Goal: Task Accomplishment & Management: Use online tool/utility

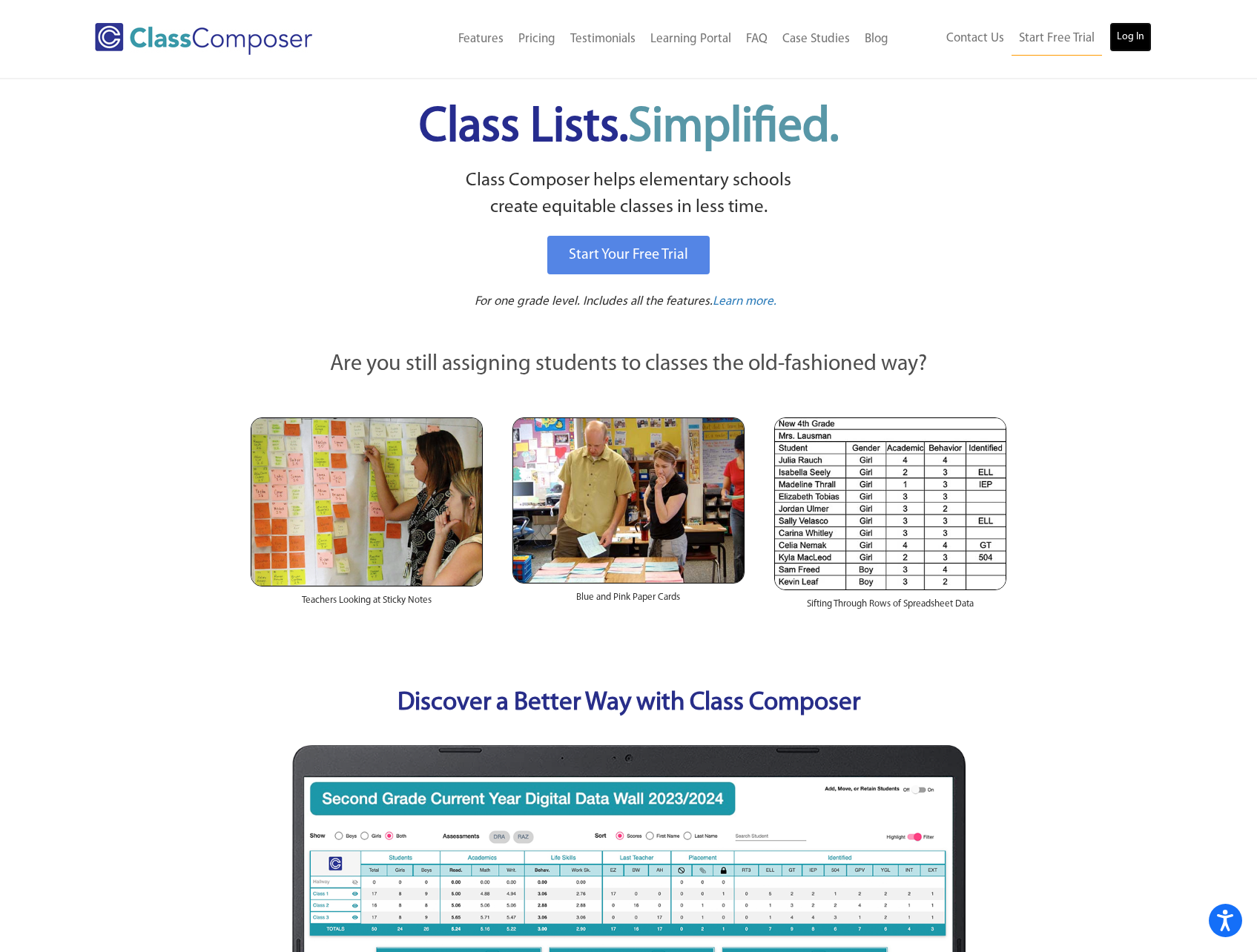
click at [1144, 37] on link "Log In" at bounding box center [1130, 37] width 42 height 30
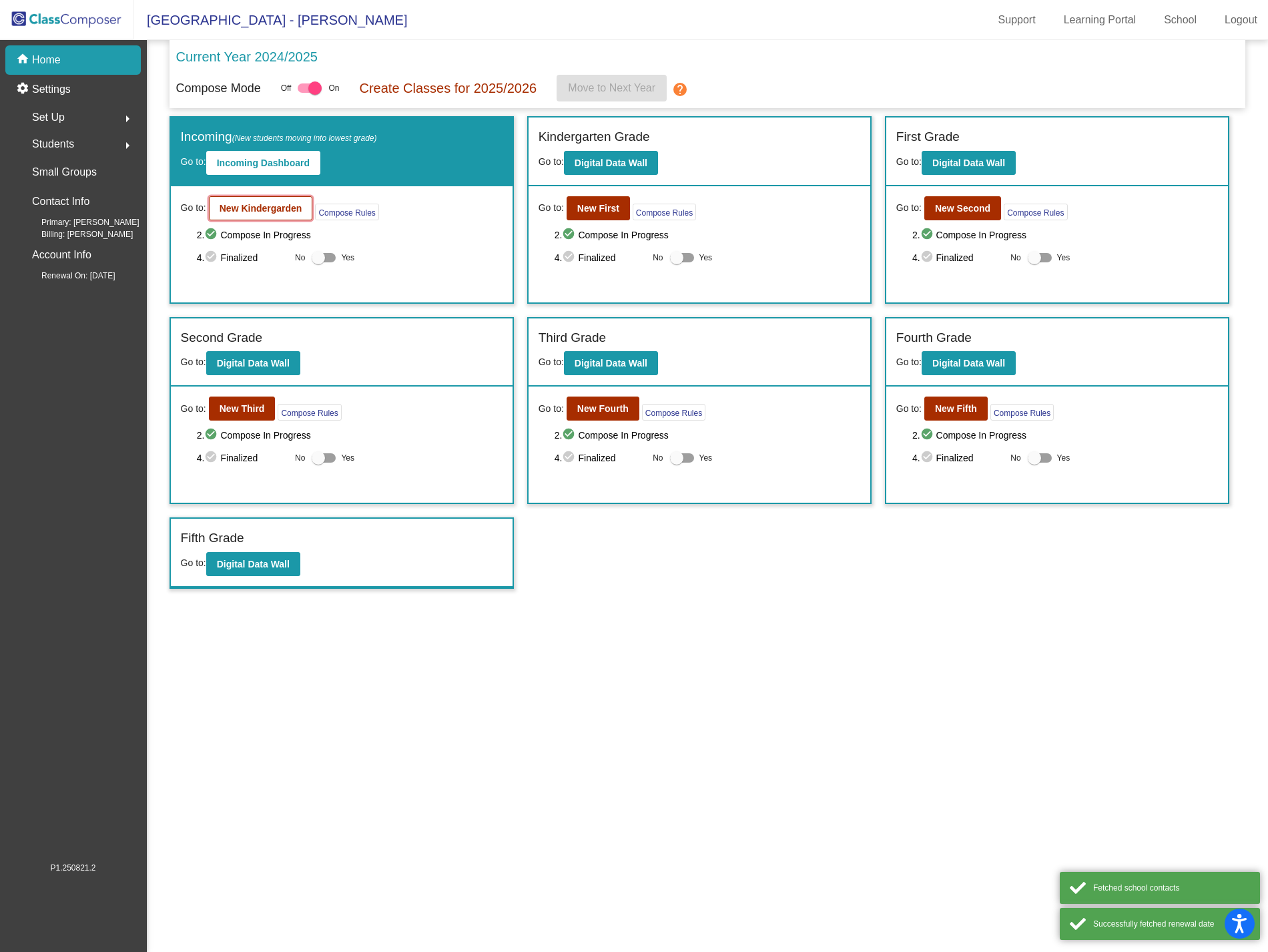
click at [259, 204] on b "New Kindergarden" at bounding box center [260, 208] width 83 height 11
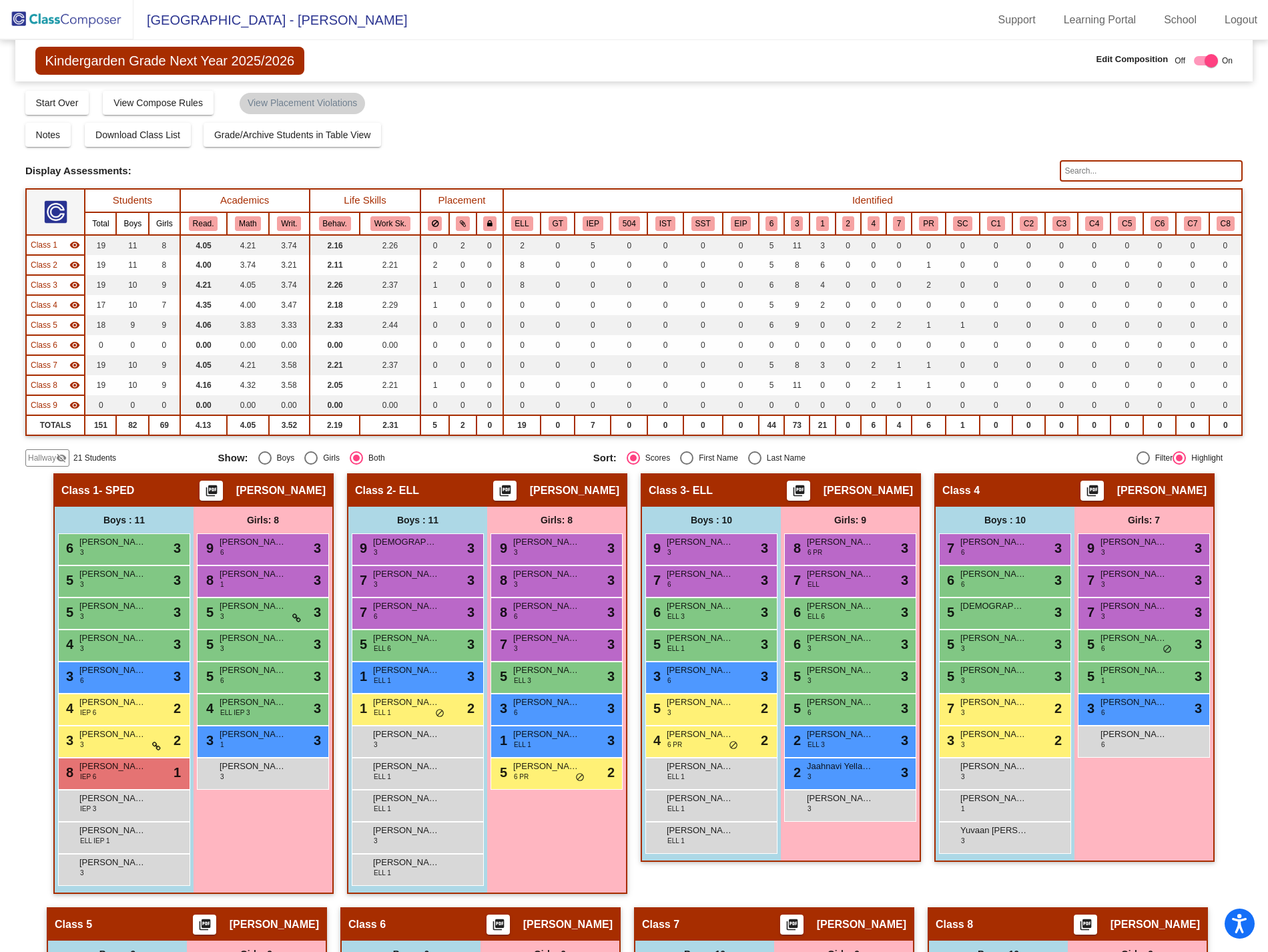
click at [1132, 169] on input "text" at bounding box center [1151, 171] width 183 height 21
click at [1068, 171] on input "text" at bounding box center [1151, 171] width 183 height 21
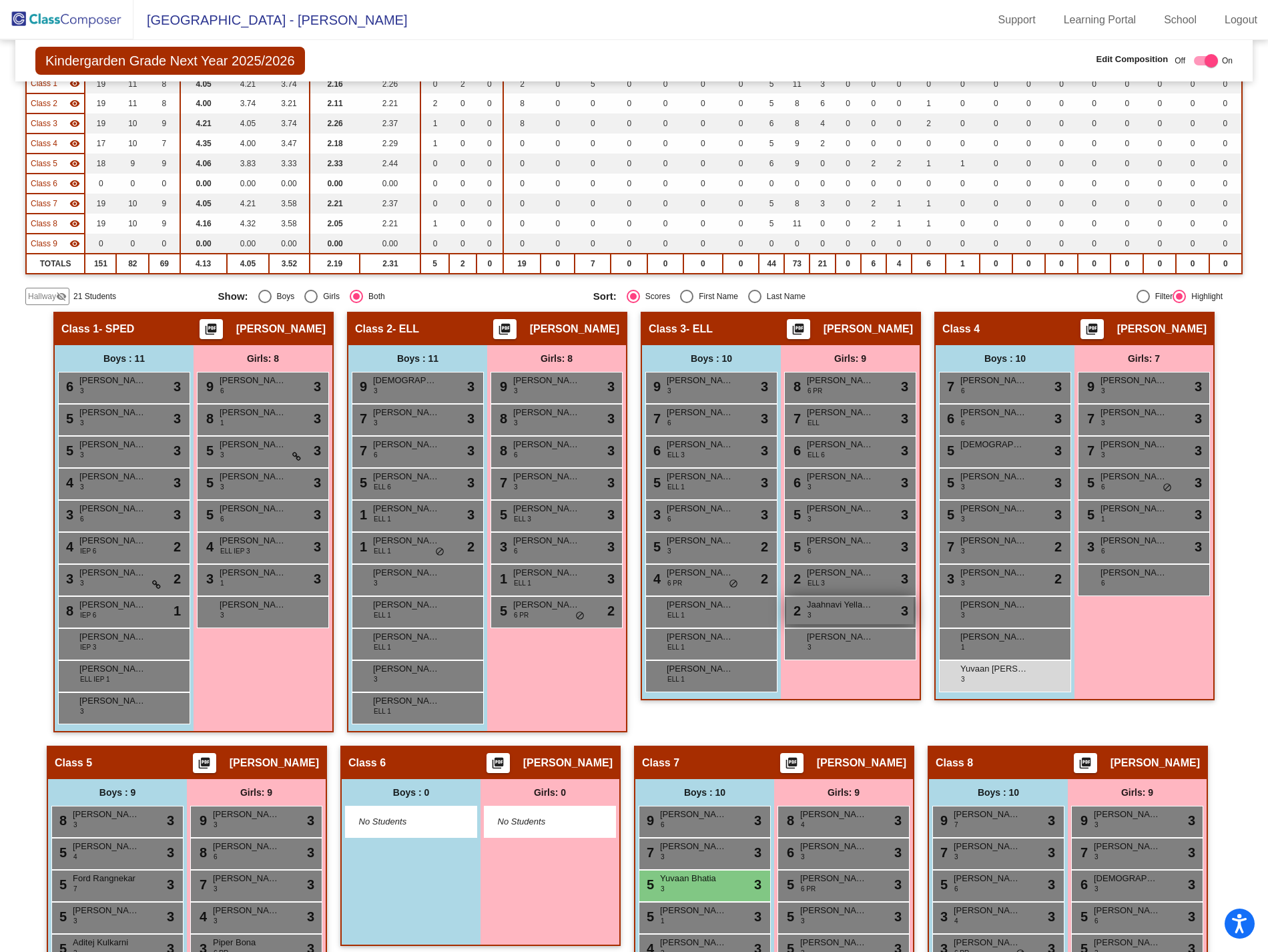
scroll to position [296, 0]
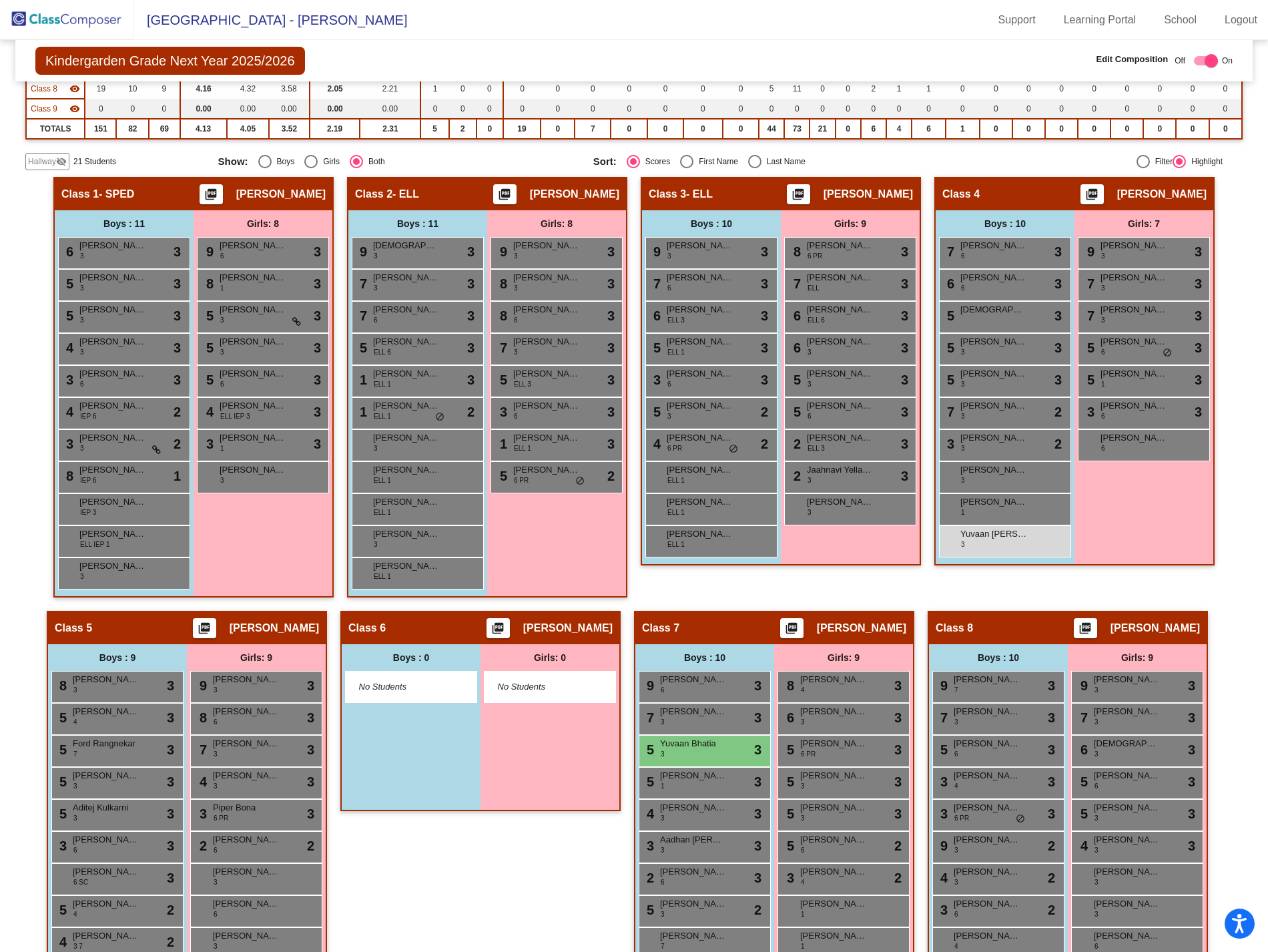
type input "yuvaan"
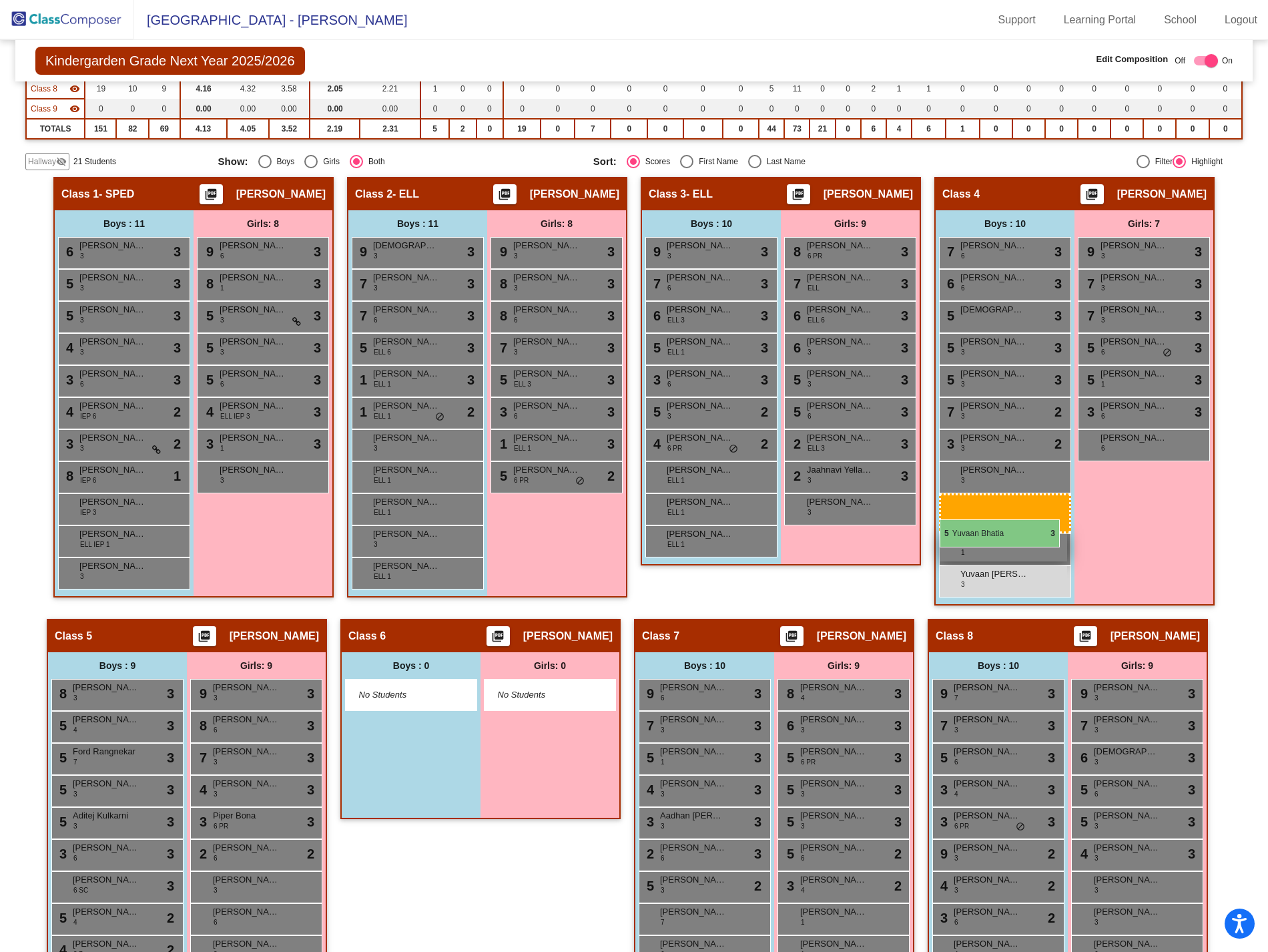
drag, startPoint x: 732, startPoint y: 743, endPoint x: 943, endPoint y: 525, distance: 303.4
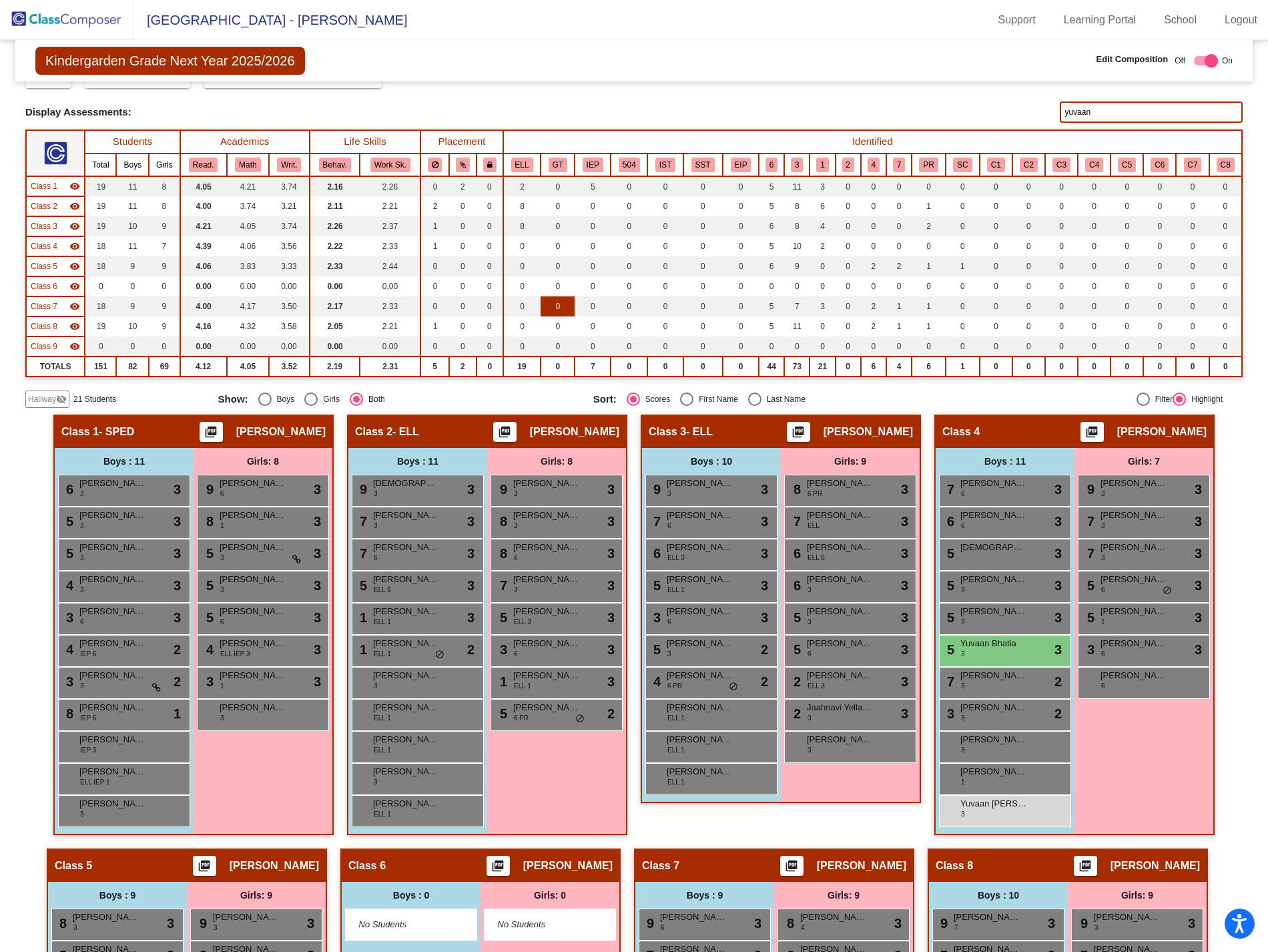
scroll to position [0, 0]
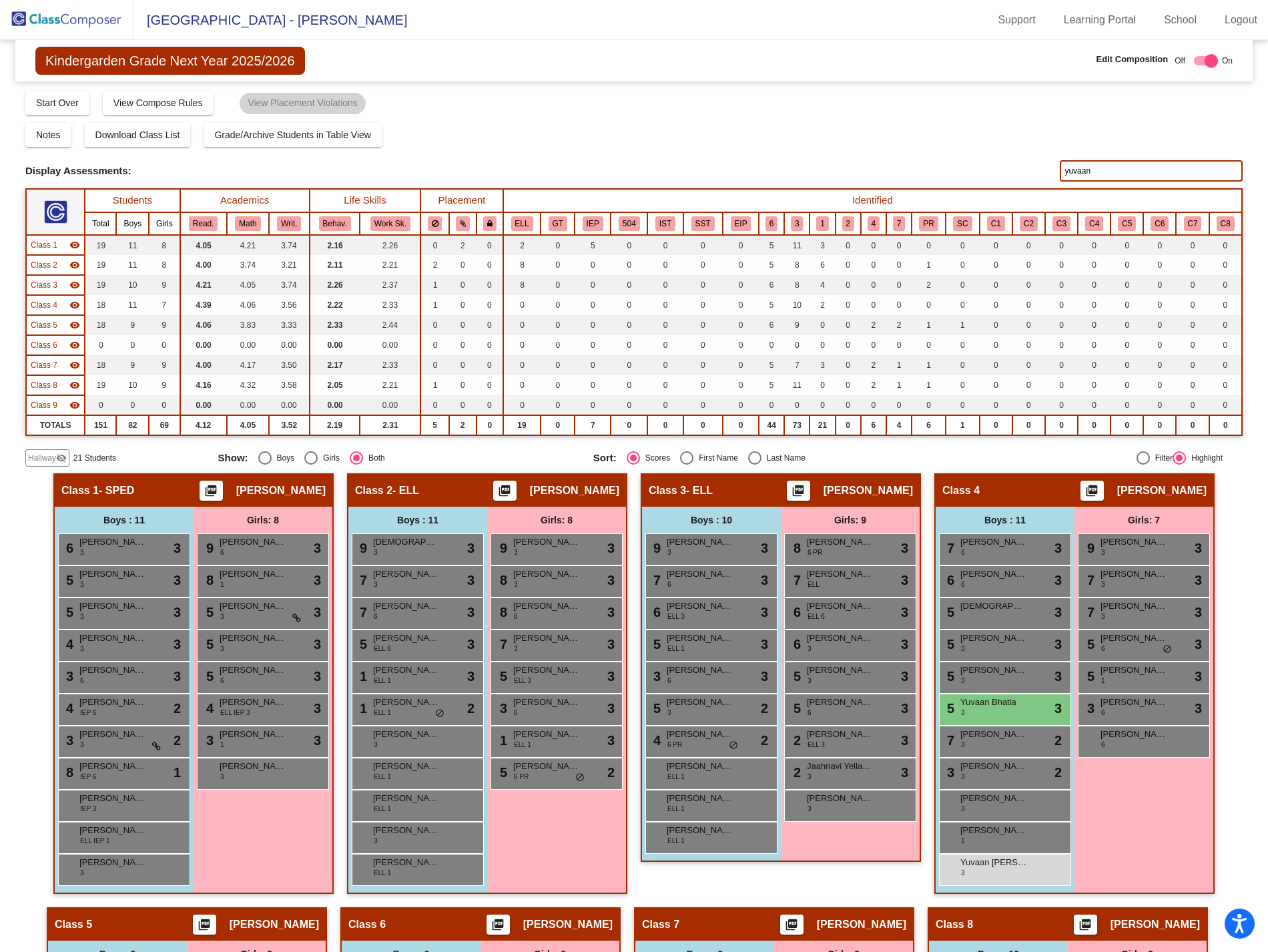
click at [29, 18] on img at bounding box center [66, 20] width 133 height 40
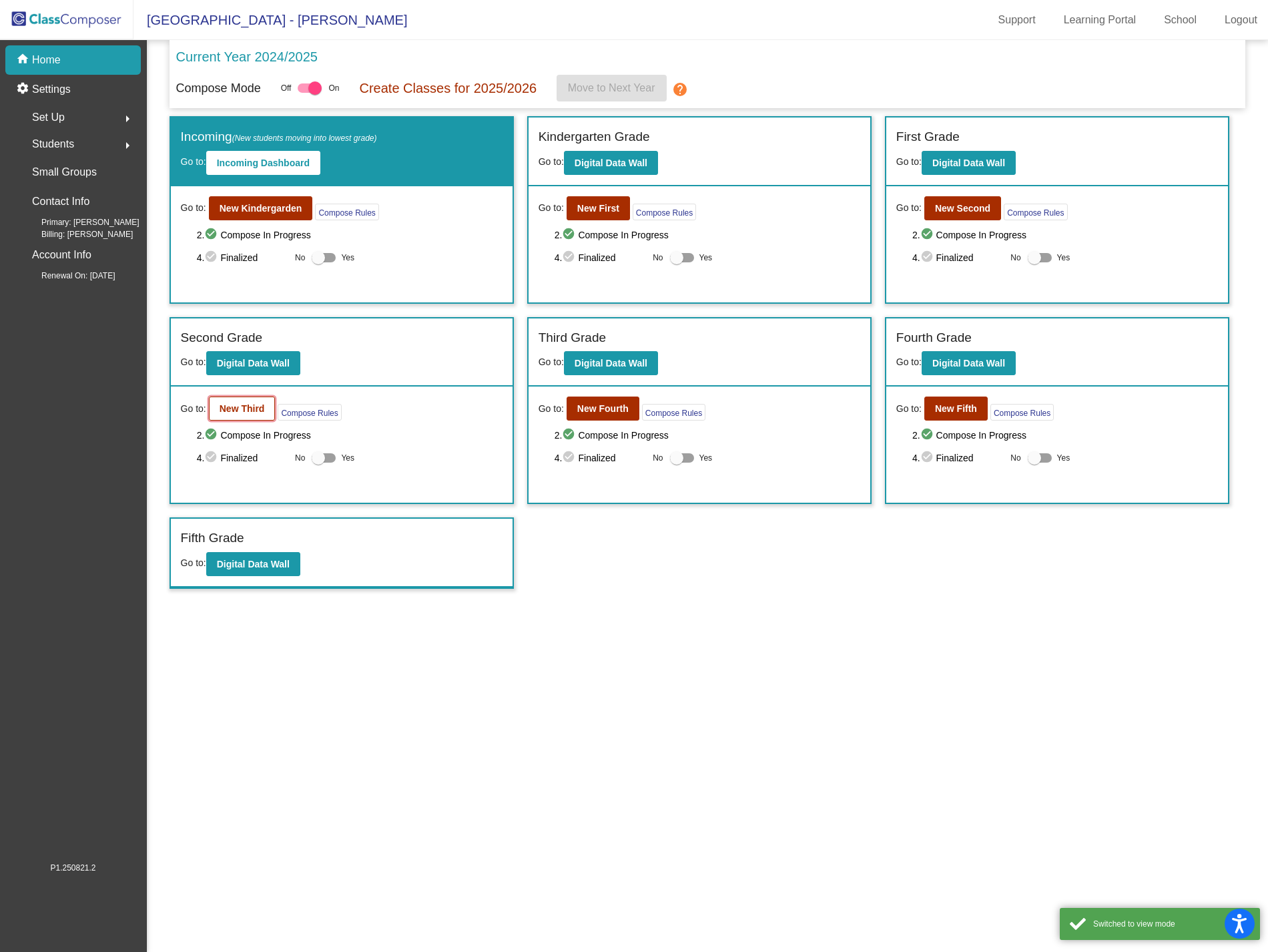
click at [237, 404] on b "New Third" at bounding box center [242, 408] width 45 height 11
click at [581, 403] on b "New Fourth" at bounding box center [603, 408] width 52 height 11
click at [960, 405] on b "New Fifth" at bounding box center [956, 408] width 42 height 11
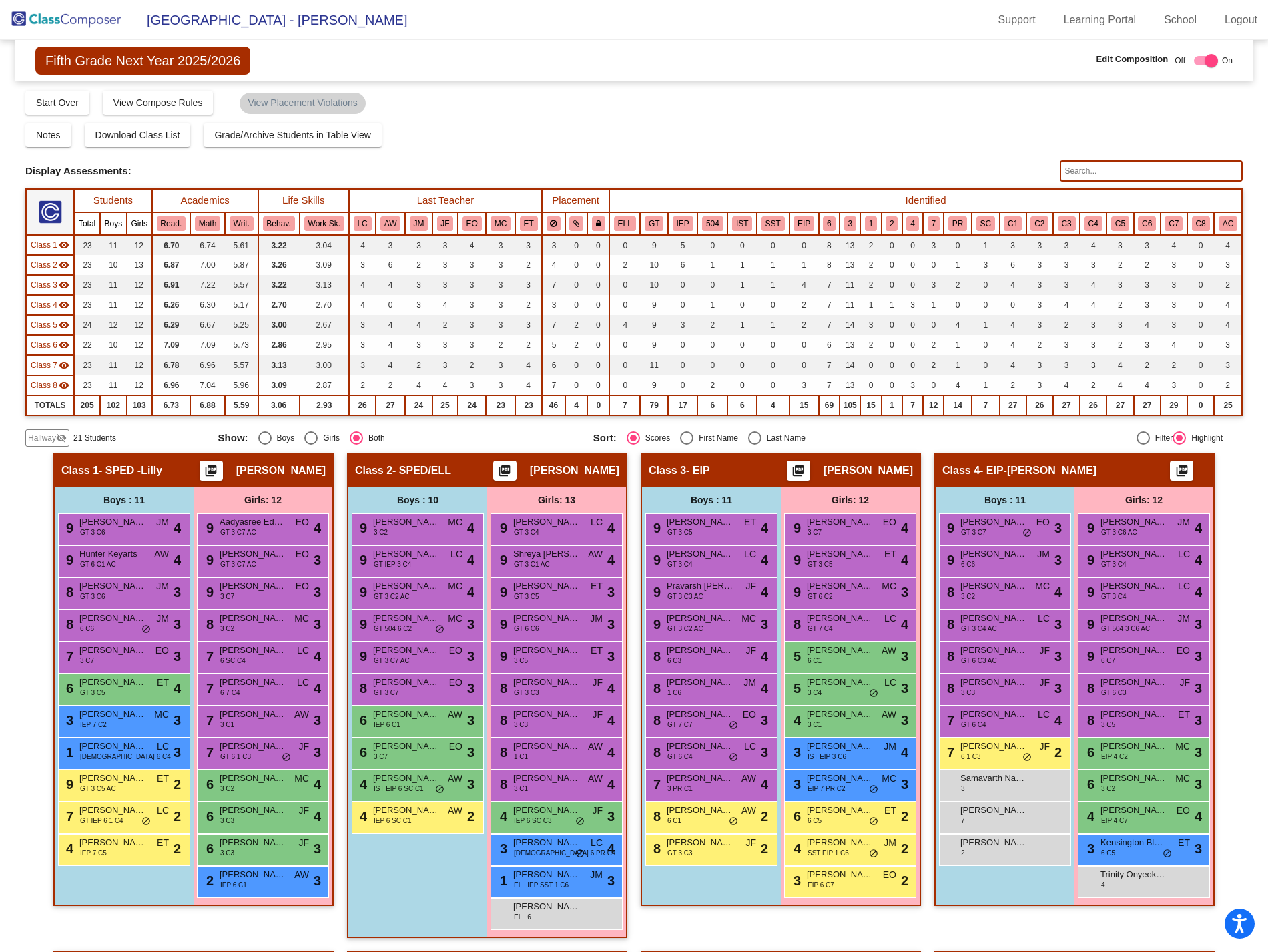
click at [50, 13] on img at bounding box center [66, 20] width 133 height 40
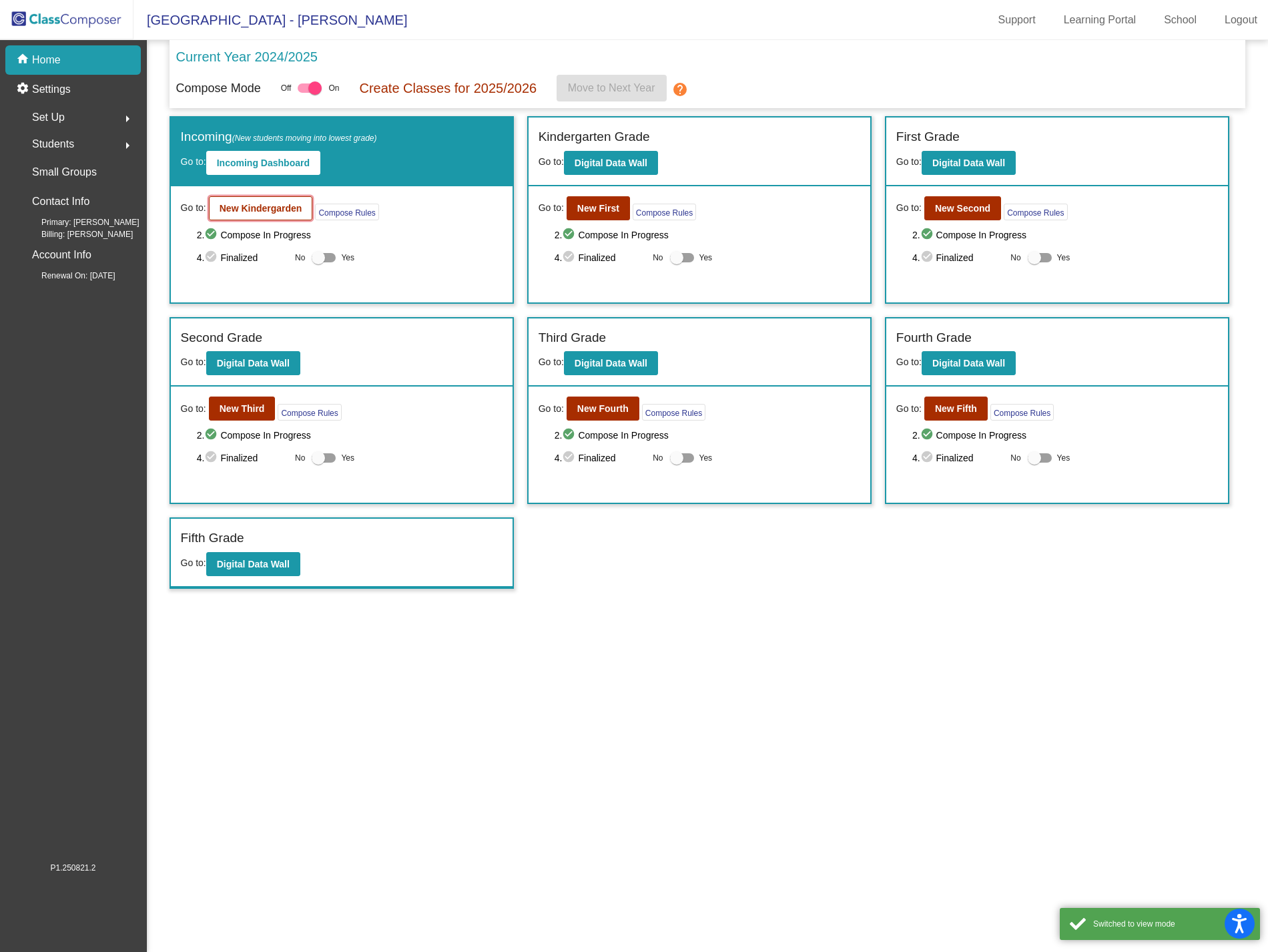
click at [267, 205] on b "New Kindergarden" at bounding box center [260, 208] width 83 height 11
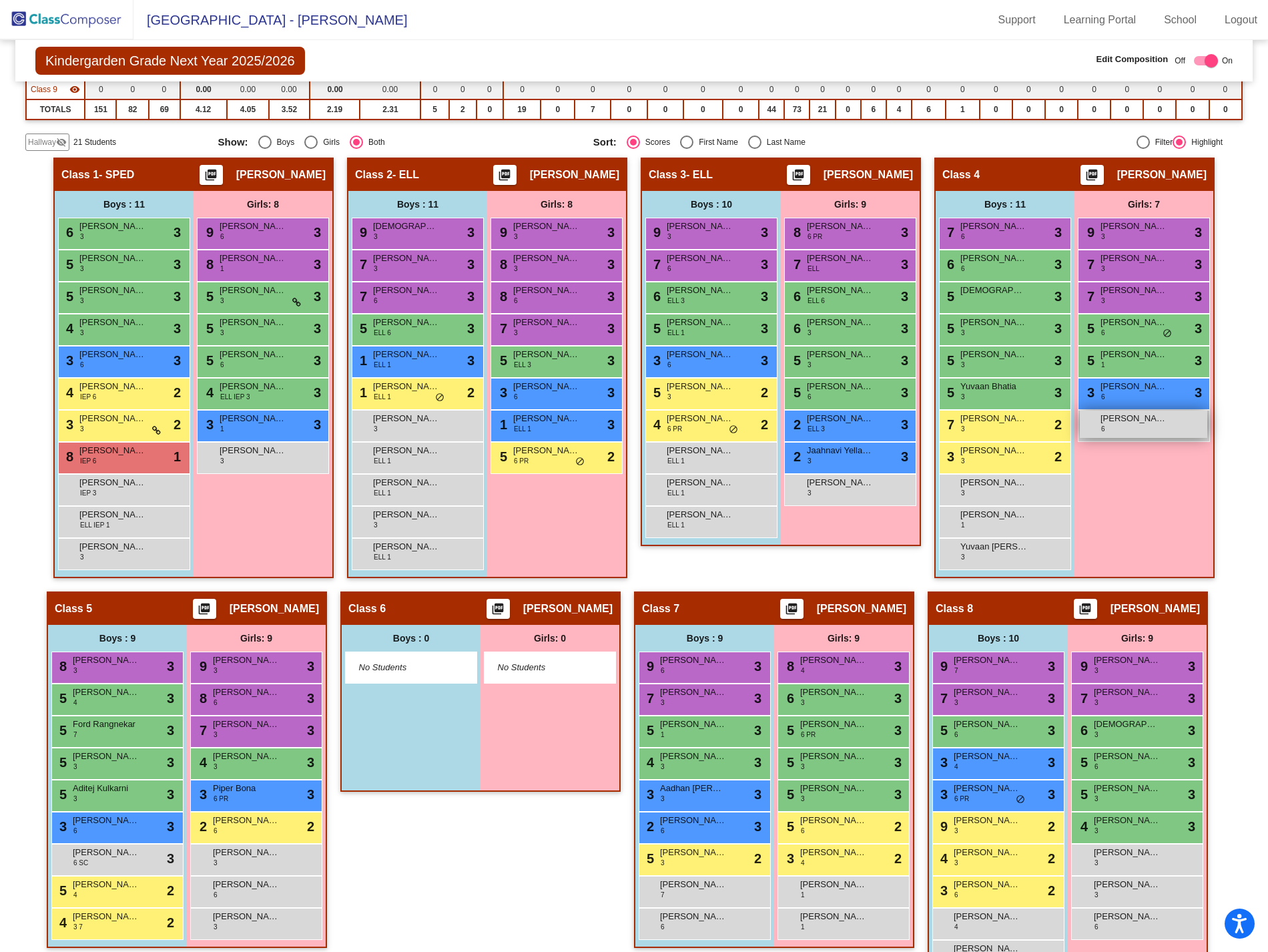
scroll to position [370, 0]
